Goal: Transaction & Acquisition: Purchase product/service

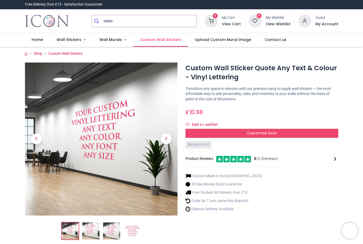
click at [171, 41] on span "Custom Wall Stickers" at bounding box center [160, 39] width 41 height 5
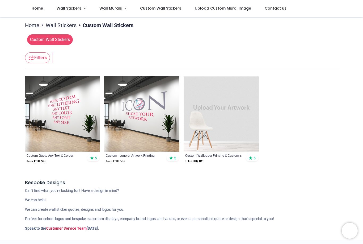
scroll to position [70, 0]
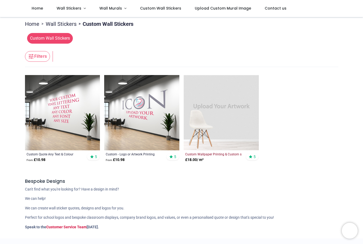
click at [230, 153] on div "Custom Wallpaper Printing & Custom s" at bounding box center [214, 154] width 58 height 4
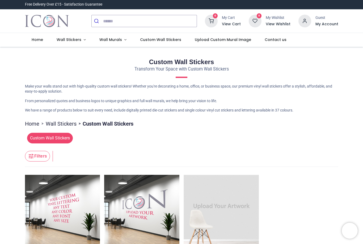
scroll to position [0, 0]
click at [113, 41] on span "Wall Murals" at bounding box center [110, 39] width 23 height 5
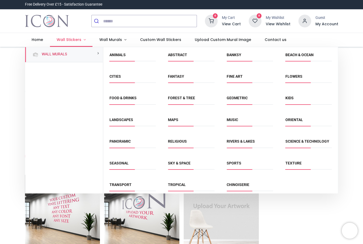
click at [78, 41] on span "Wall Stickers" at bounding box center [69, 39] width 25 height 5
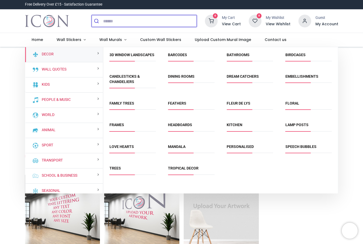
click at [122, 23] on input "search" at bounding box center [150, 21] width 94 height 12
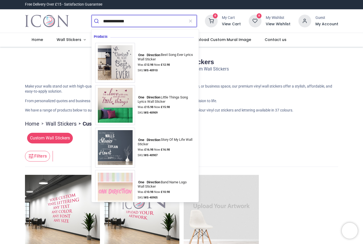
type input "**********"
click at [97, 21] on button "submit" at bounding box center [97, 21] width 11 height 12
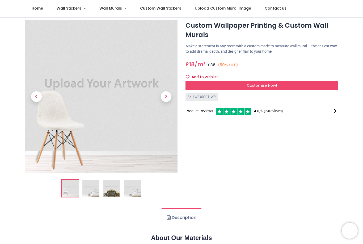
scroll to position [13, 0]
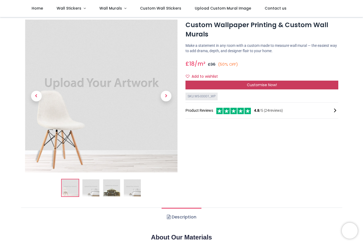
click at [245, 87] on div "Customise Now!" at bounding box center [261, 85] width 153 height 9
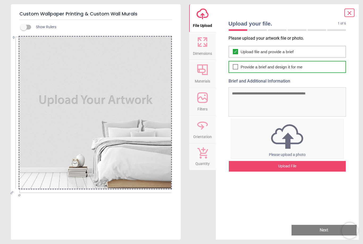
click at [232, 69] on div "Provide a brief and design it for me" at bounding box center [288, 67] width 118 height 12
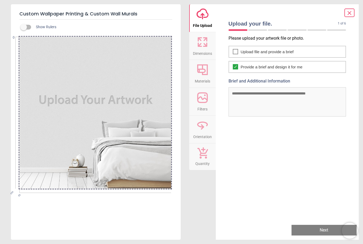
click at [243, 94] on textarea "Brief and Additional Information" at bounding box center [288, 101] width 118 height 29
paste textarea "**********"
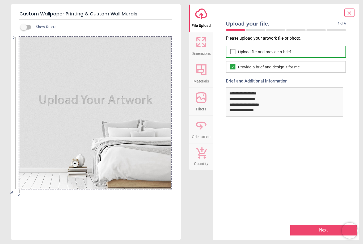
type textarea "**********"
click at [233, 52] on div at bounding box center [232, 51] width 5 height 5
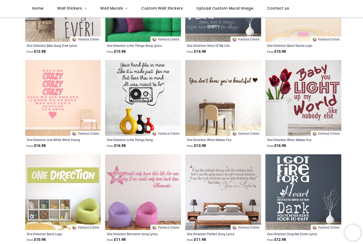
scroll to position [97, 0]
